Goal: Task Accomplishment & Management: Use online tool/utility

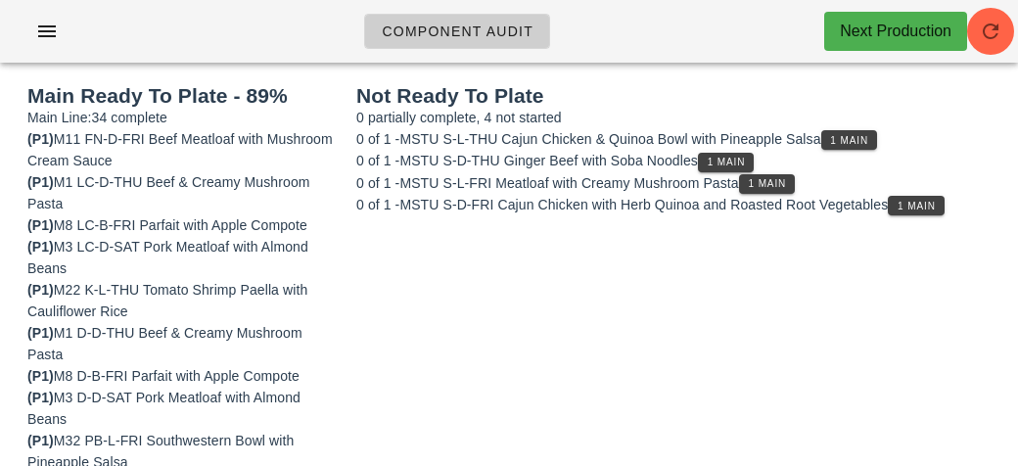
scroll to position [231, 0]
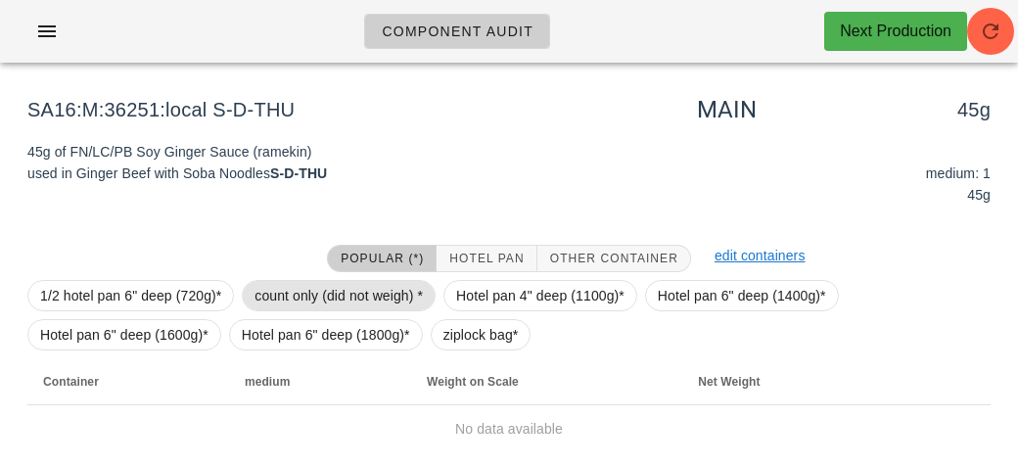
click at [299, 300] on span "count only (did not weigh) *" at bounding box center [339, 295] width 168 height 29
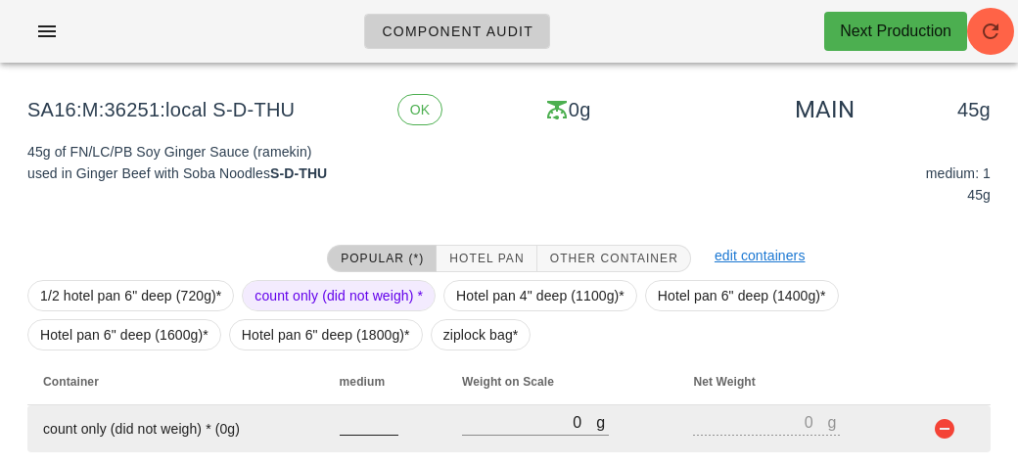
click at [365, 426] on input "number" at bounding box center [369, 421] width 59 height 25
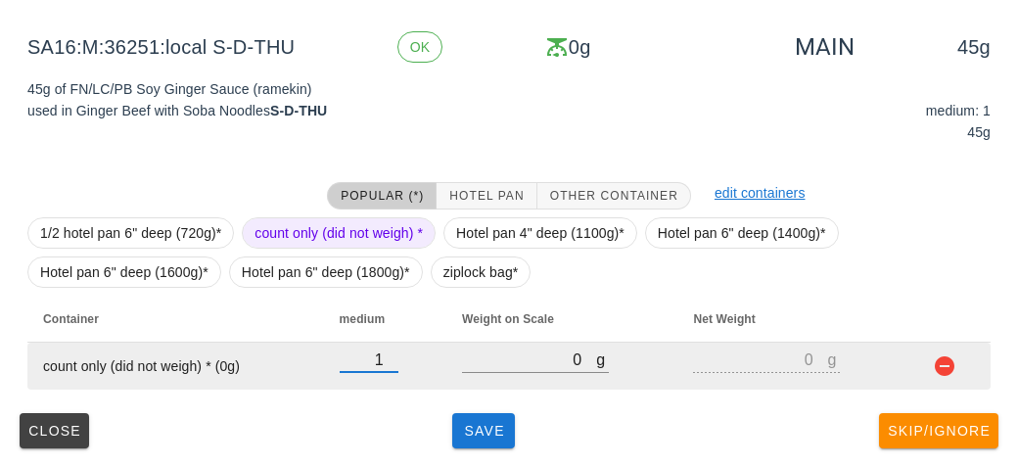
type input "1"
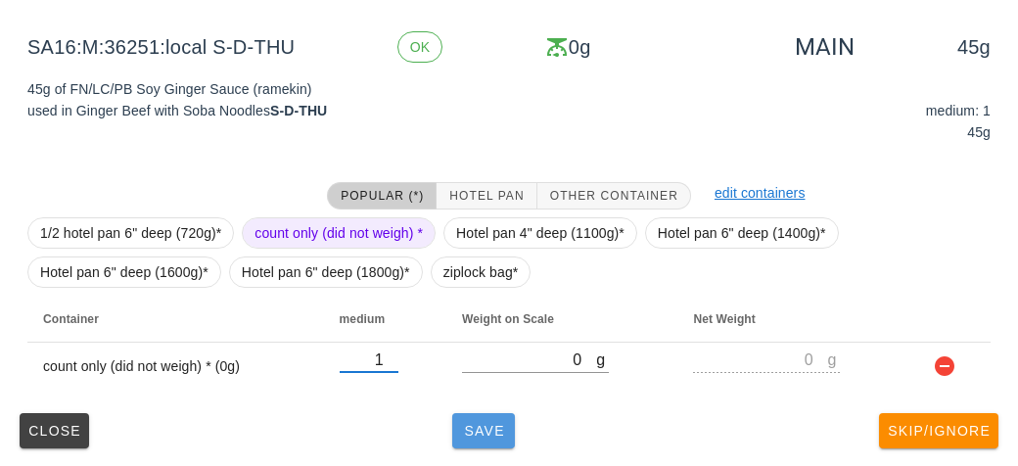
click at [498, 444] on button "Save" at bounding box center [483, 430] width 63 height 35
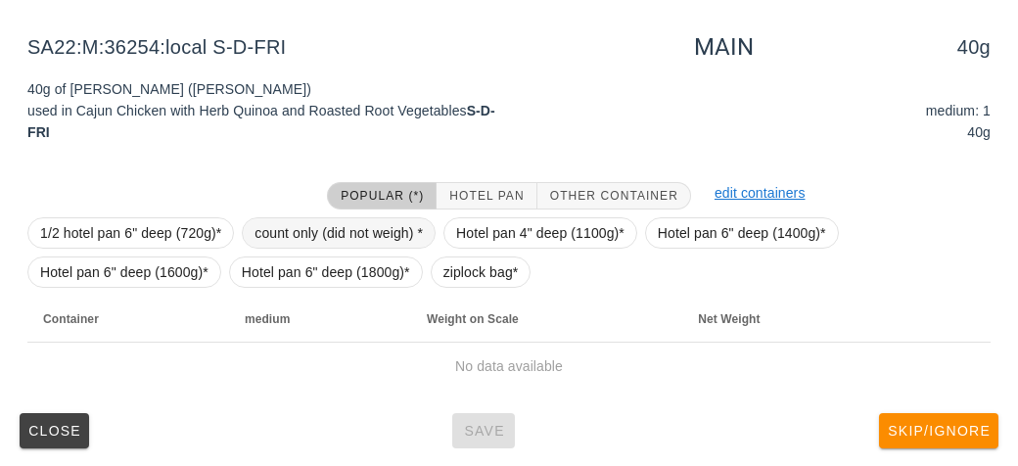
click at [266, 223] on span "count only (did not weigh) *" at bounding box center [339, 232] width 168 height 29
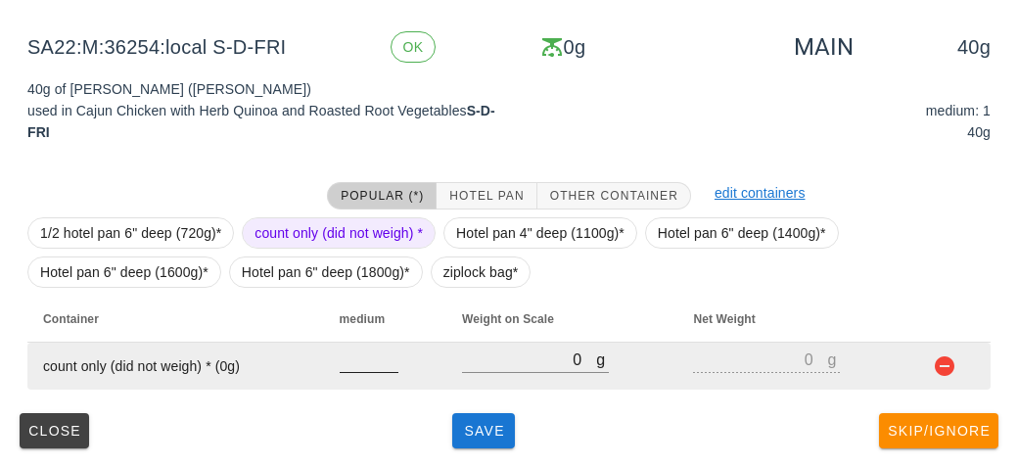
click at [346, 365] on input "number" at bounding box center [369, 359] width 59 height 25
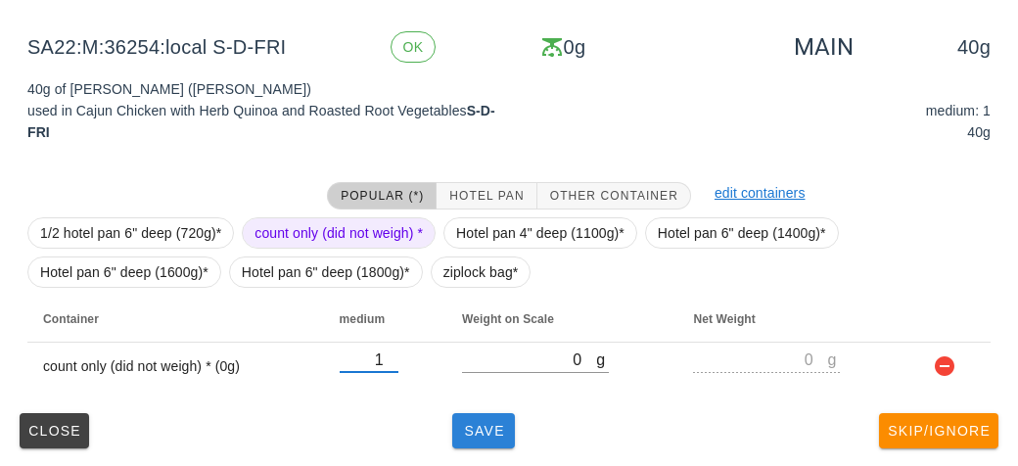
type input "1"
click at [487, 438] on button "Save" at bounding box center [483, 430] width 63 height 35
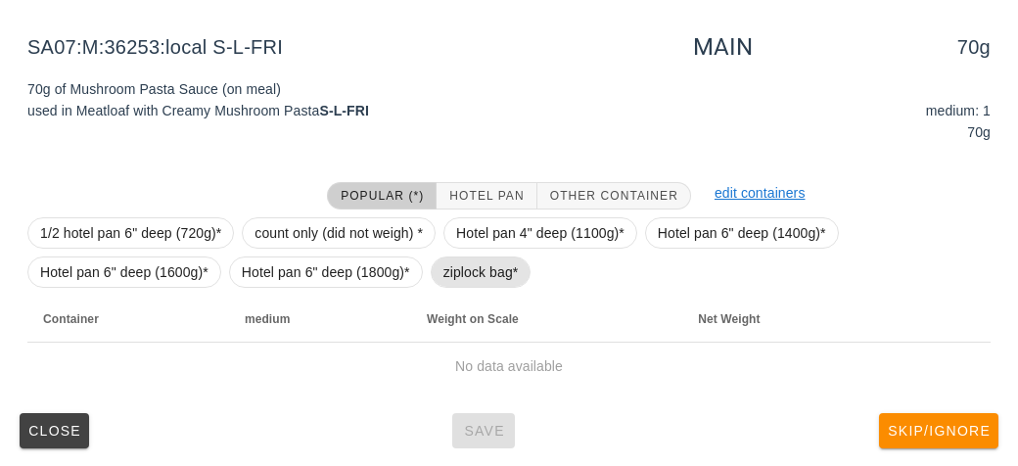
click at [459, 276] on span "ziplock bag*" at bounding box center [481, 272] width 75 height 29
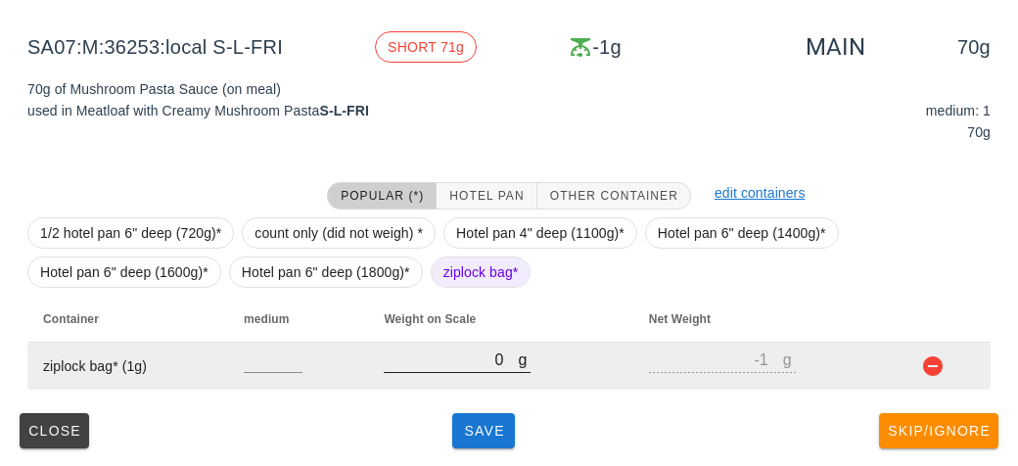
click at [468, 364] on input "0" at bounding box center [451, 359] width 134 height 25
type input "10"
type input "9"
type input "110"
type input "109"
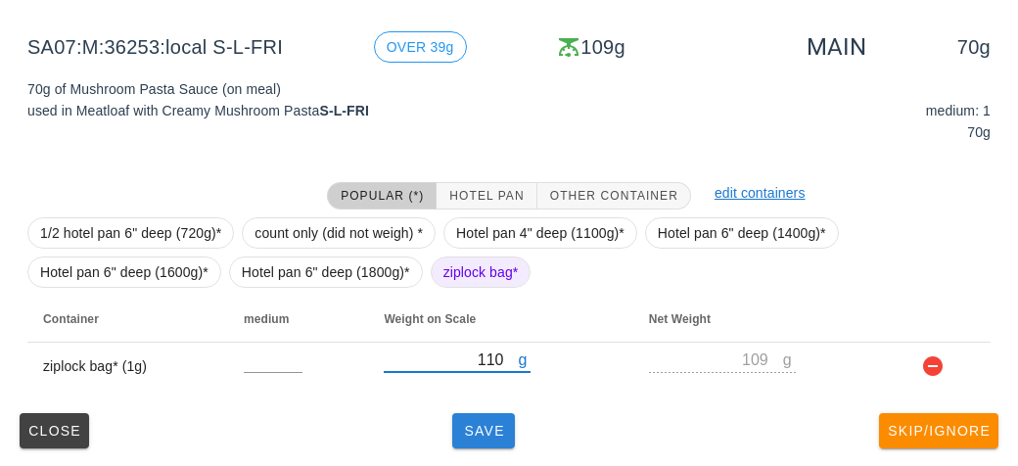
type input "110"
click at [487, 436] on span "Save" at bounding box center [483, 431] width 47 height 16
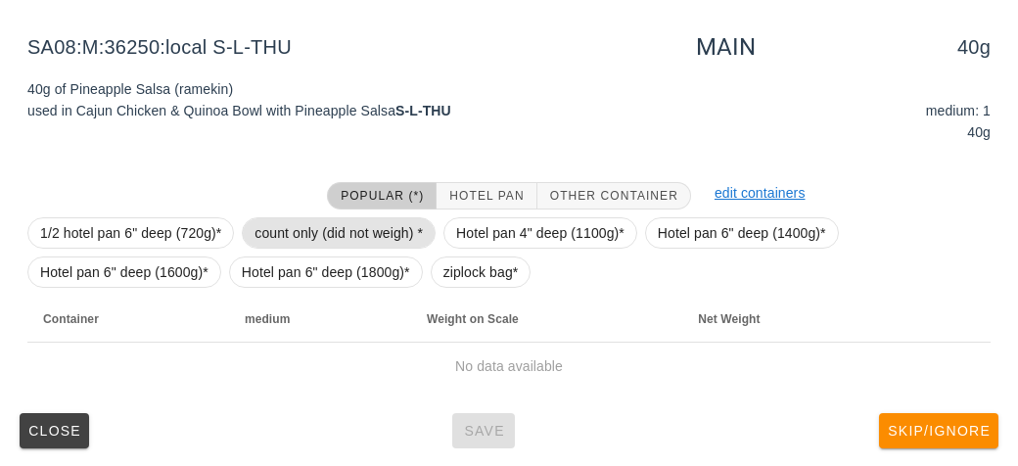
click at [265, 233] on span "count only (did not weigh) *" at bounding box center [339, 232] width 168 height 29
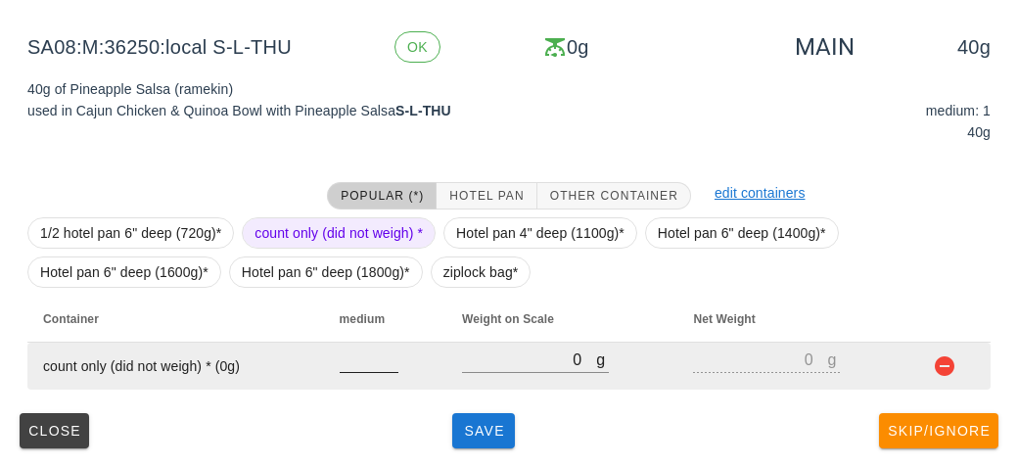
click at [355, 362] on input "number" at bounding box center [369, 359] width 59 height 25
type input "1"
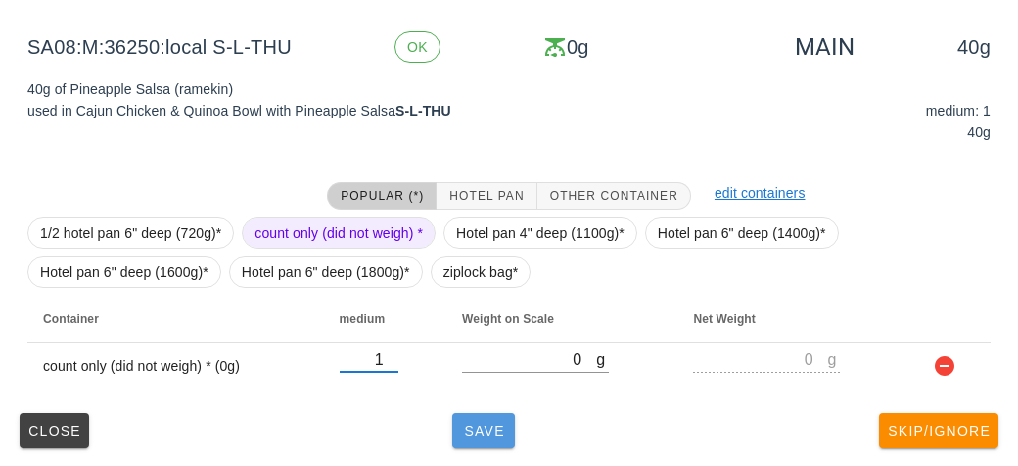
click at [459, 440] on button "Save" at bounding box center [483, 430] width 63 height 35
